Goal: Check status: Check status

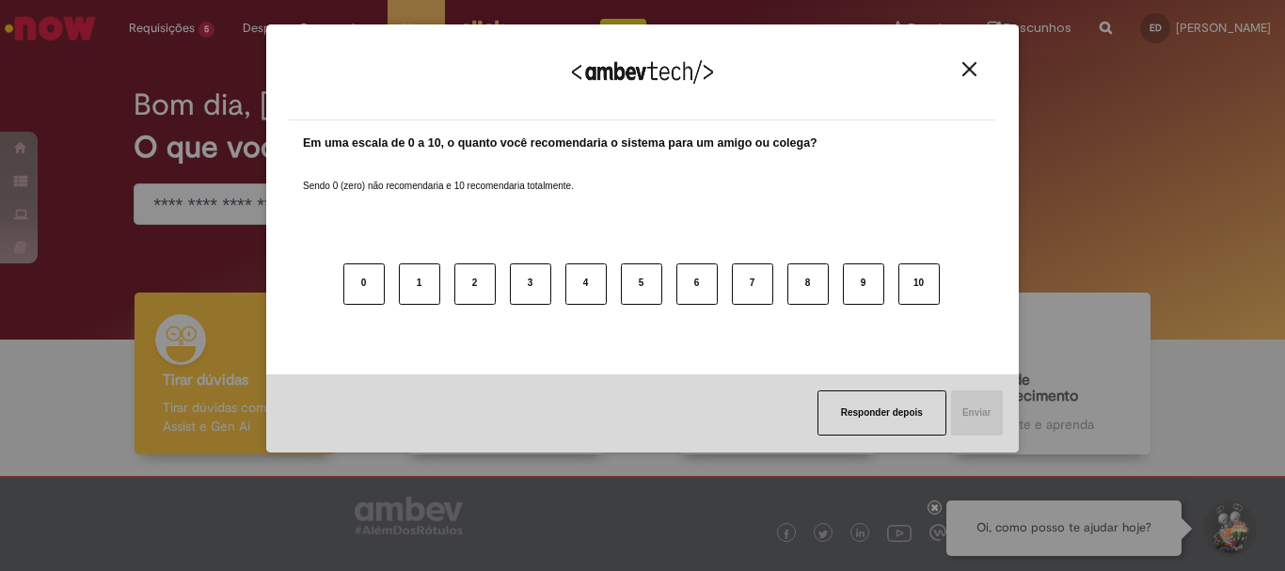
click at [963, 64] on img "Close" at bounding box center [969, 69] width 14 height 14
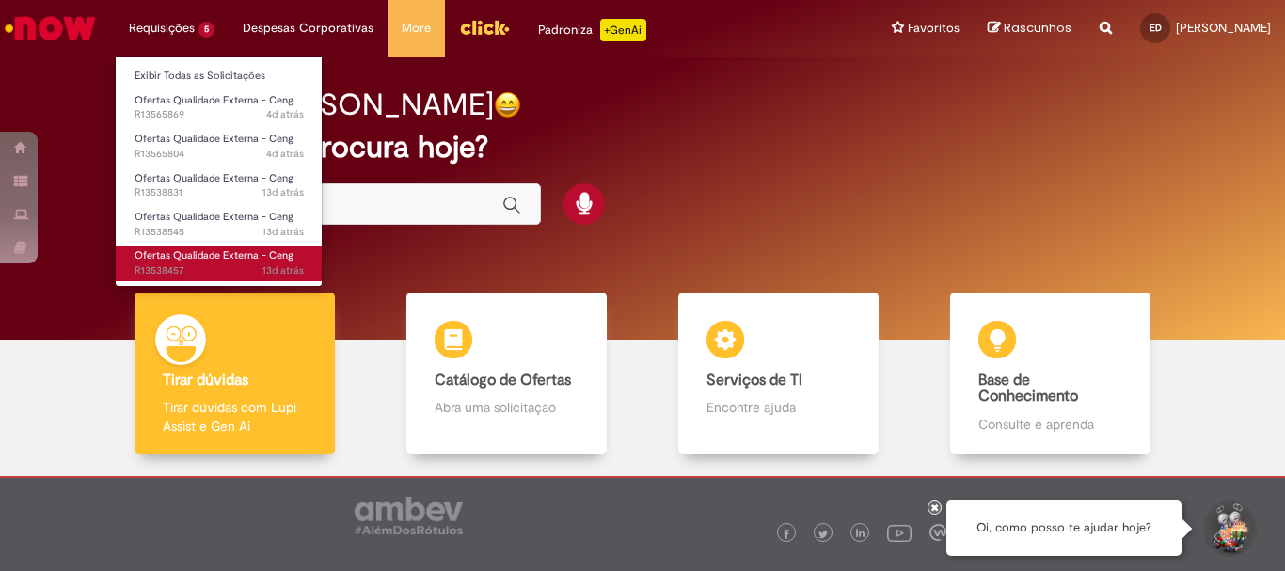
click at [239, 256] on span "Ofertas Qualidade Externa - Ceng" at bounding box center [214, 255] width 159 height 14
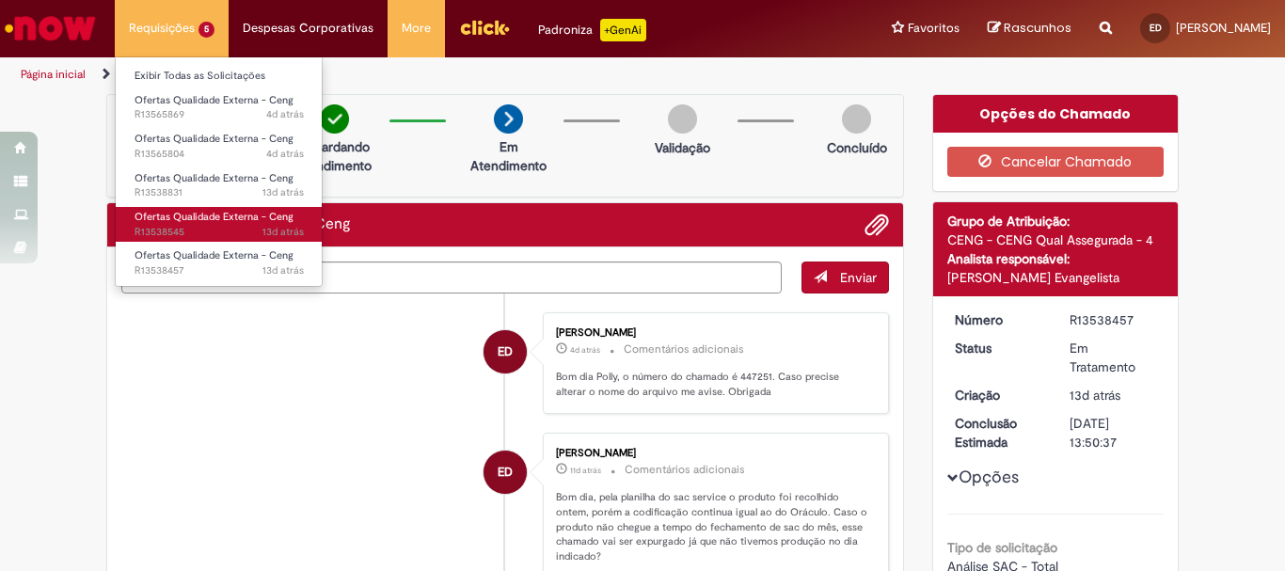
click at [214, 214] on span "Ofertas Qualidade Externa - Ceng" at bounding box center [214, 217] width 159 height 14
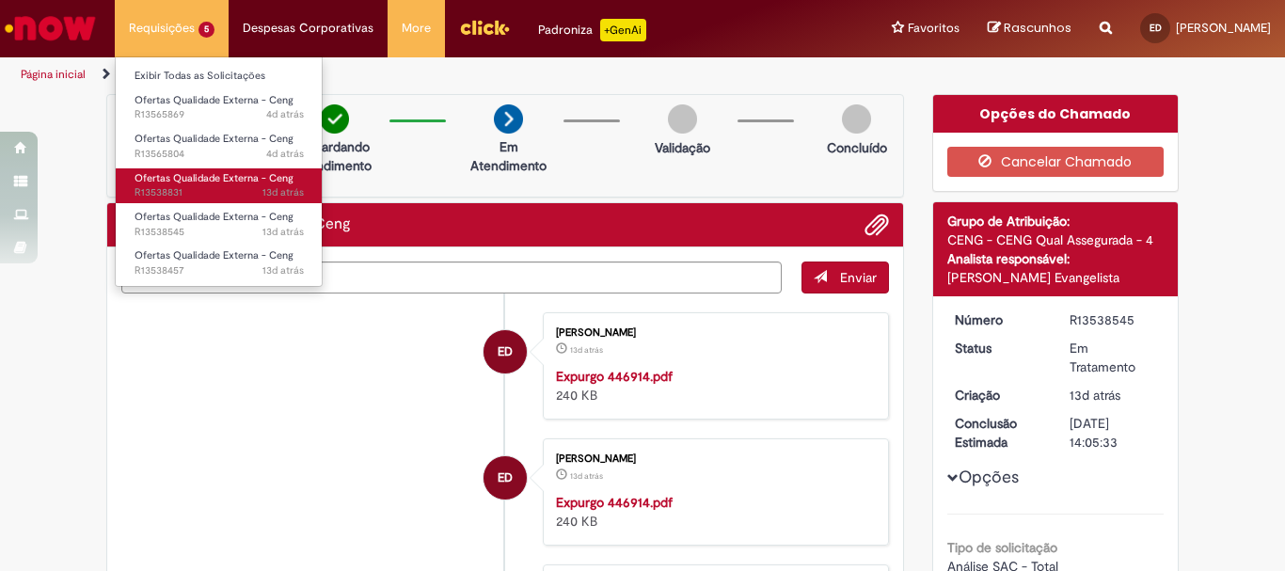
click at [195, 176] on span "Ofertas Qualidade Externa - Ceng" at bounding box center [214, 178] width 159 height 14
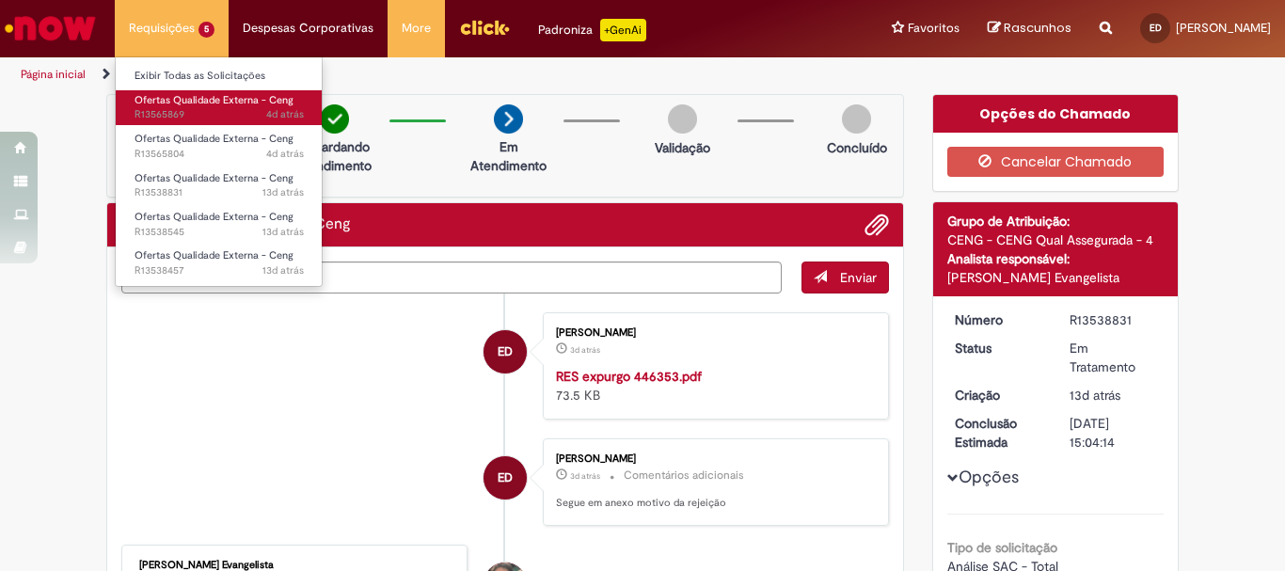
click at [215, 111] on span "4d atrás 4 dias atrás R13565869" at bounding box center [219, 114] width 169 height 15
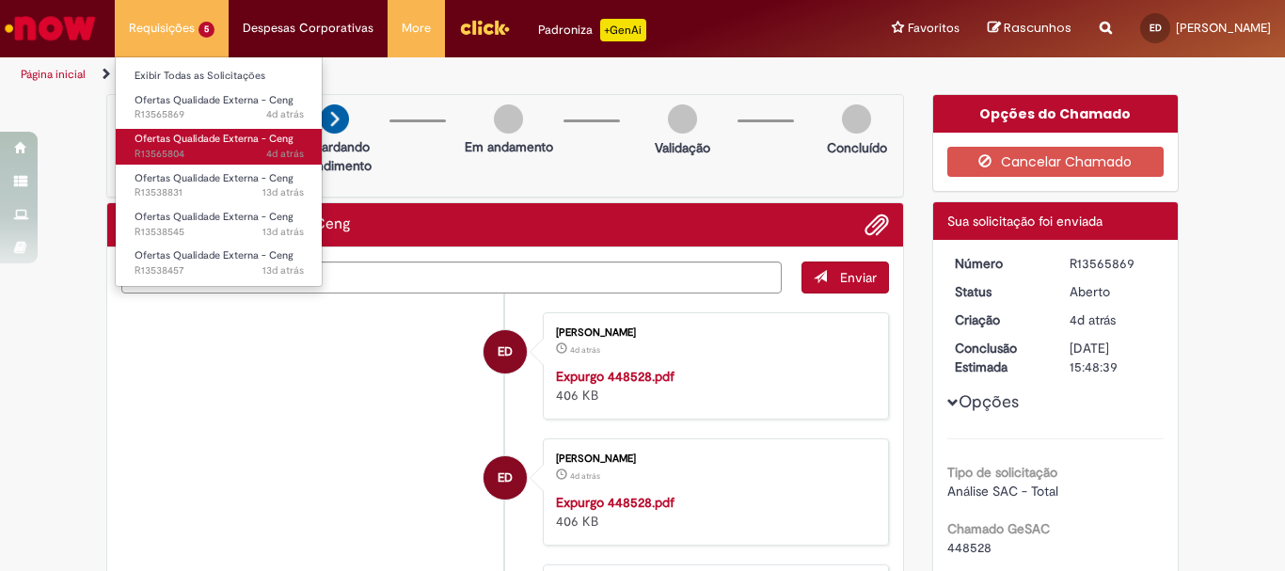
click at [217, 150] on span "4d atrás 4 dias atrás R13565804" at bounding box center [219, 154] width 169 height 15
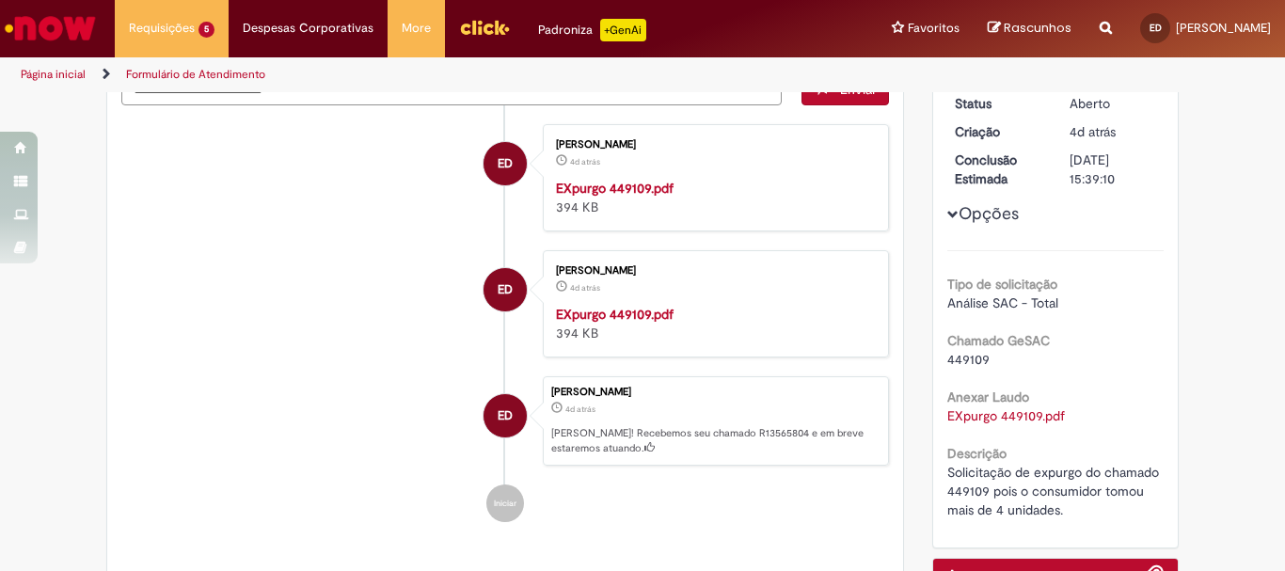
scroll to position [94, 0]
